Goal: Check status

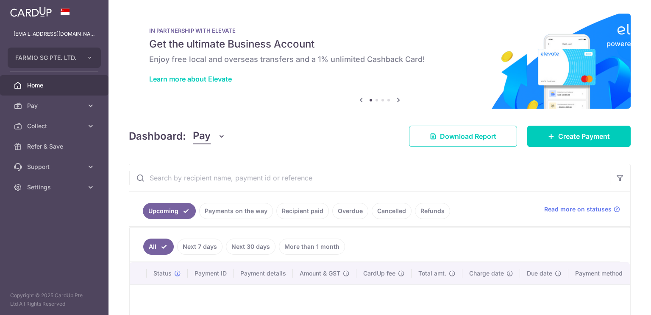
click at [224, 215] on link "Payments on the way" at bounding box center [236, 211] width 74 height 16
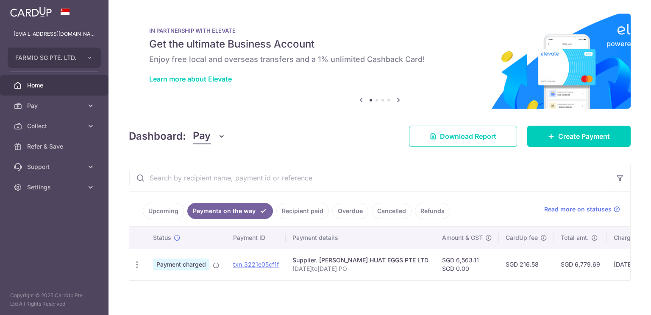
scroll to position [9, 0]
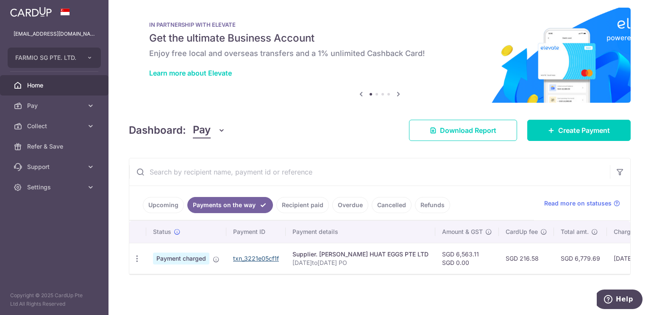
click at [244, 254] on link "txn_3221e05cf1f" at bounding box center [256, 257] width 46 height 7
